Goal: Task Accomplishment & Management: Use online tool/utility

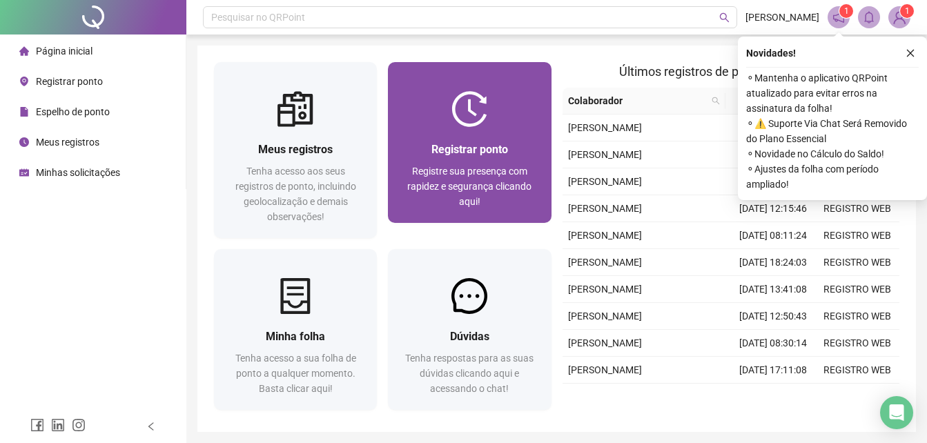
click at [493, 194] on div "Registre sua presença com rapidez e segurança clicando aqui!" at bounding box center [470, 187] width 130 height 46
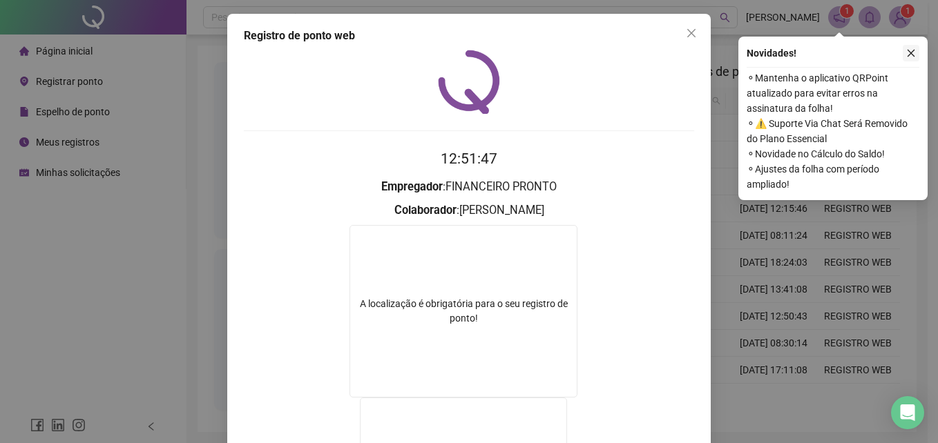
click at [909, 49] on icon "close" at bounding box center [911, 53] width 10 height 10
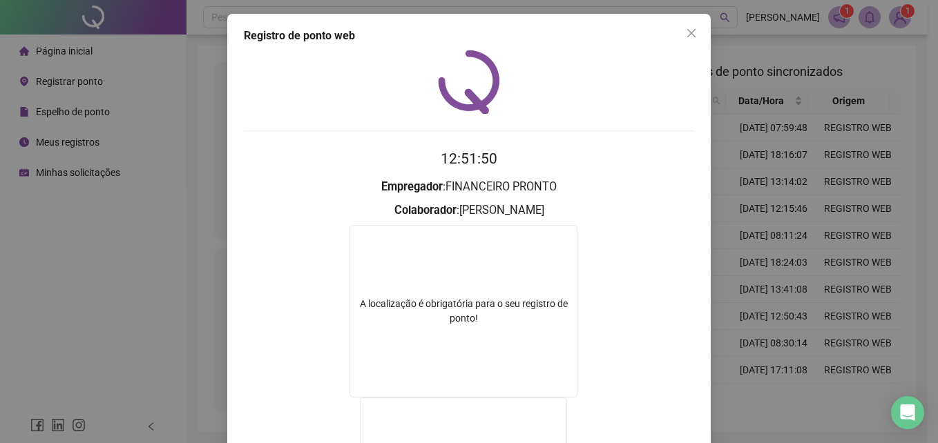
click at [811, 169] on div "Registro de ponto web 12:51:50 Empregador : FINANCEIRO PRONTO Colaborador : [PE…" at bounding box center [469, 221] width 938 height 443
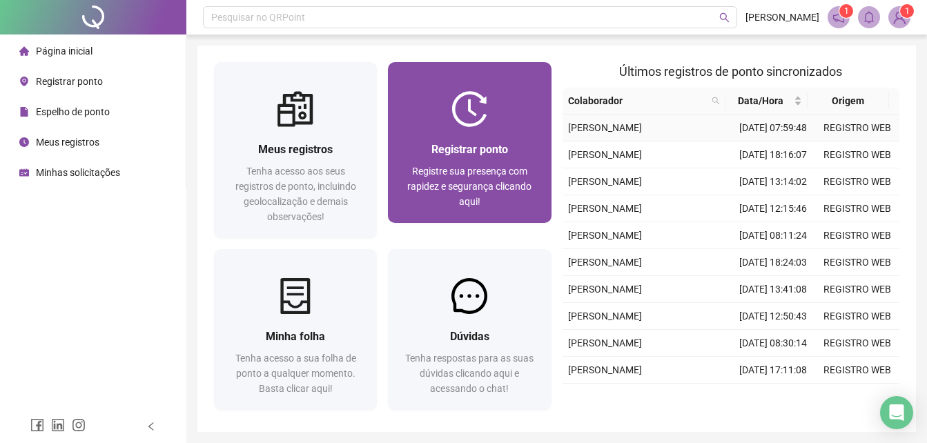
click at [519, 142] on div "Registrar ponto" at bounding box center [470, 149] width 130 height 17
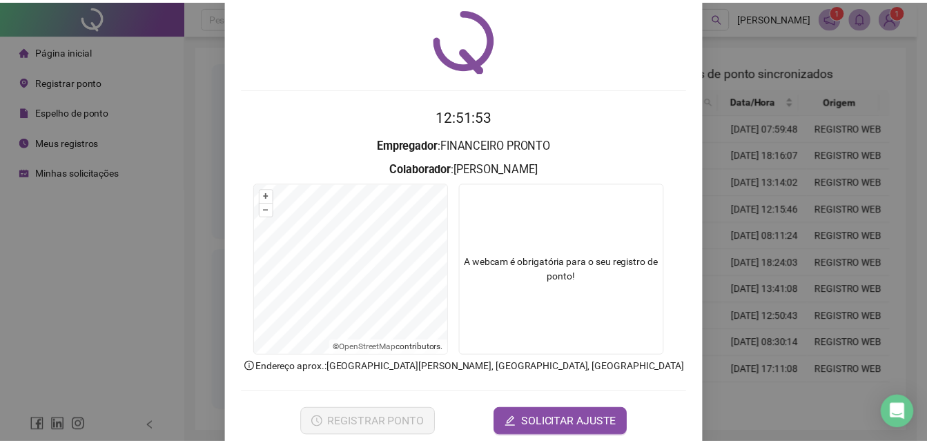
scroll to position [66, 0]
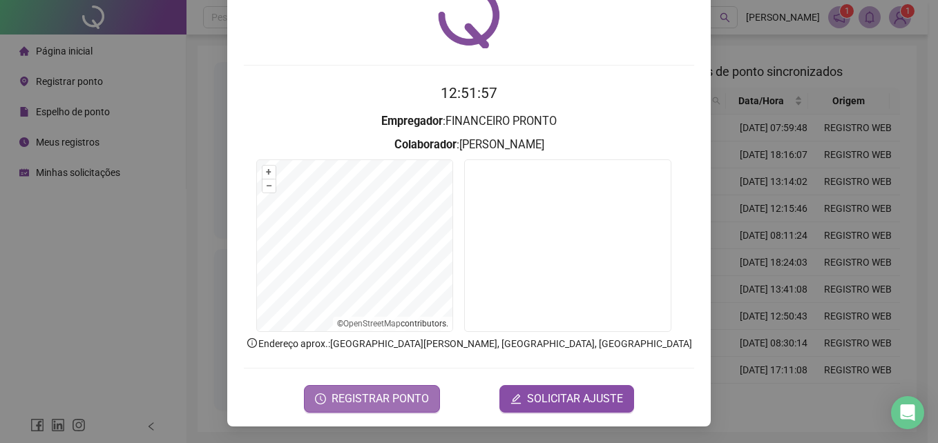
click at [367, 394] on span "REGISTRAR PONTO" at bounding box center [379, 399] width 97 height 17
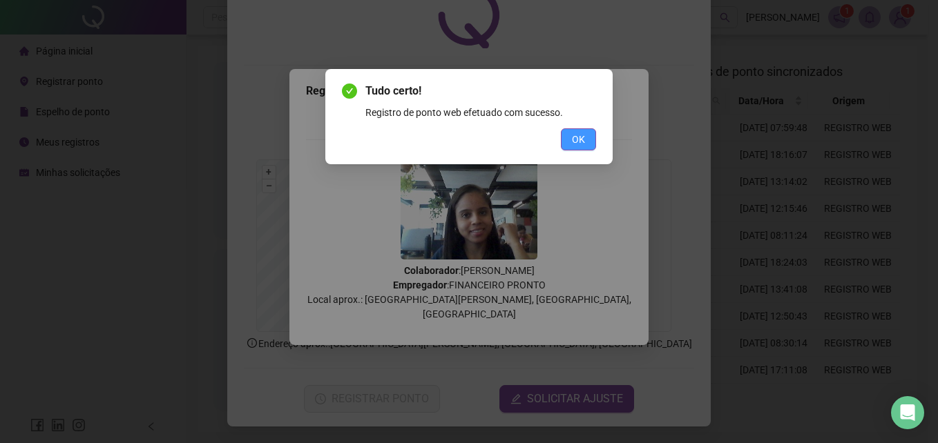
click at [590, 142] on button "OK" at bounding box center [578, 139] width 35 height 22
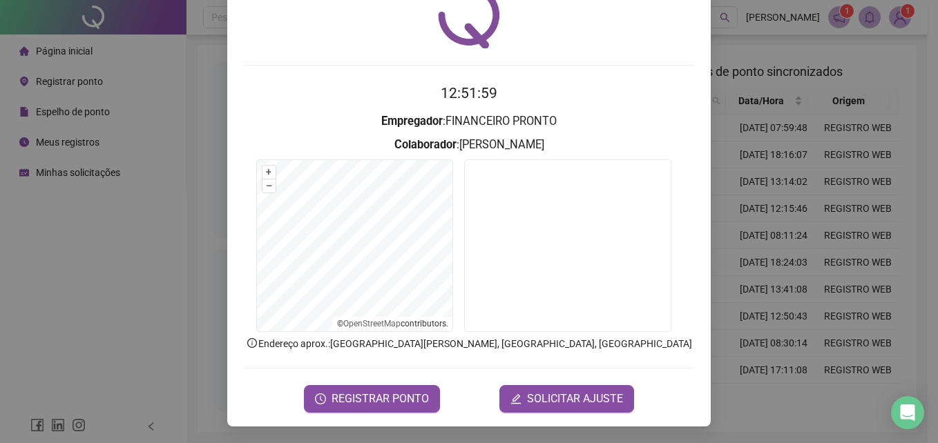
click at [707, 157] on div "Registro de ponto web 12:51:59 Empregador : FINANCEIRO PRONTO Colaborador : [PE…" at bounding box center [469, 221] width 938 height 443
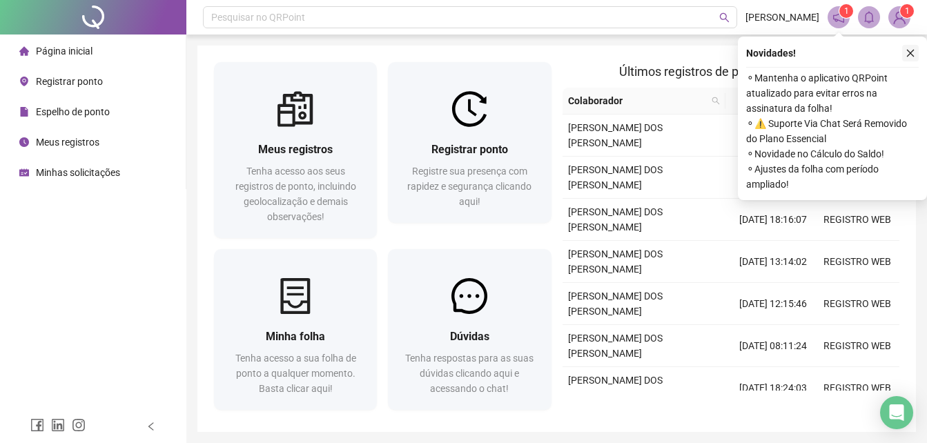
click at [914, 52] on icon "close" at bounding box center [911, 53] width 10 height 10
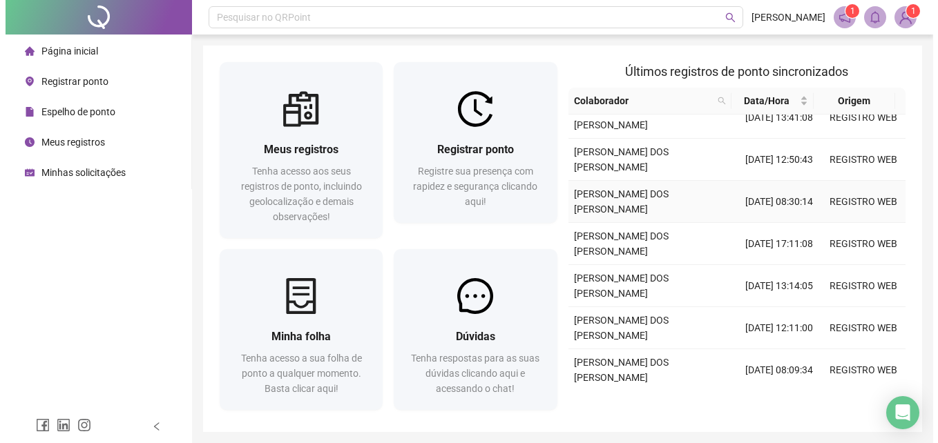
scroll to position [314, 0]
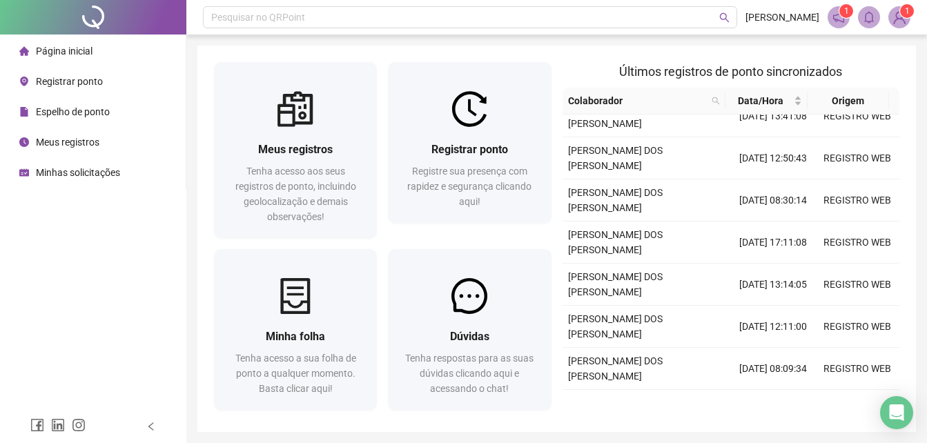
click at [903, 19] on img at bounding box center [899, 17] width 21 height 21
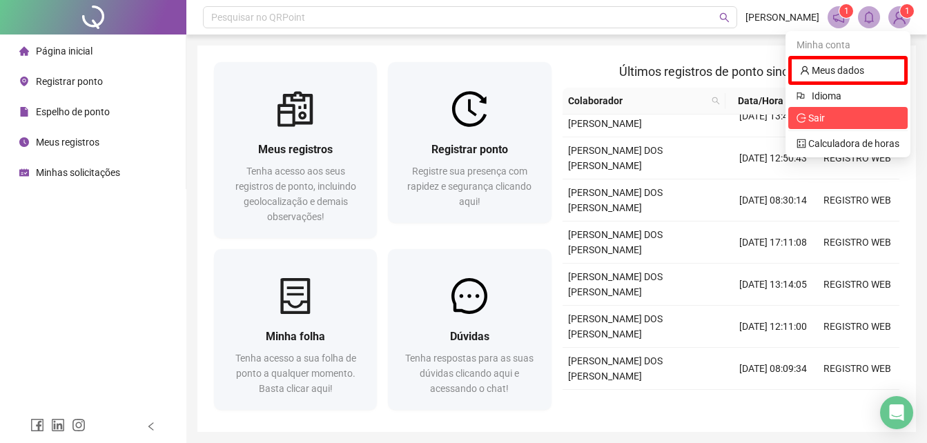
click at [853, 122] on span "Sair" at bounding box center [848, 117] width 103 height 15
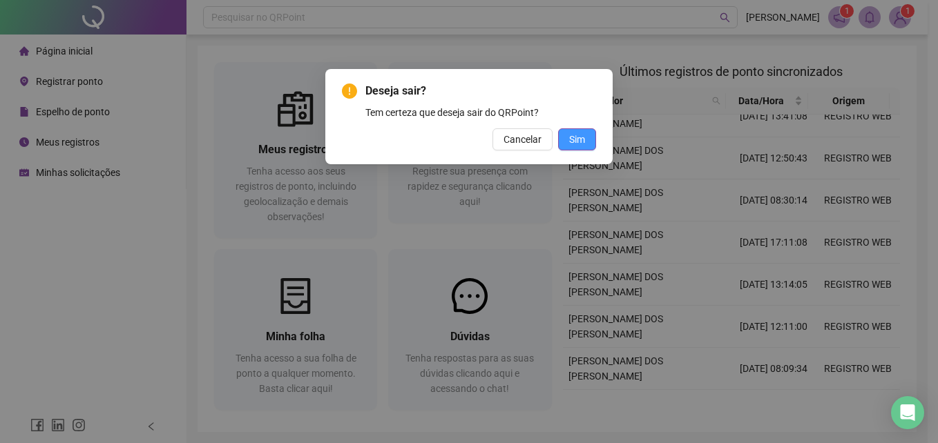
click at [585, 147] on button "Sim" at bounding box center [577, 139] width 38 height 22
